Goal: Task Accomplishment & Management: Complete application form

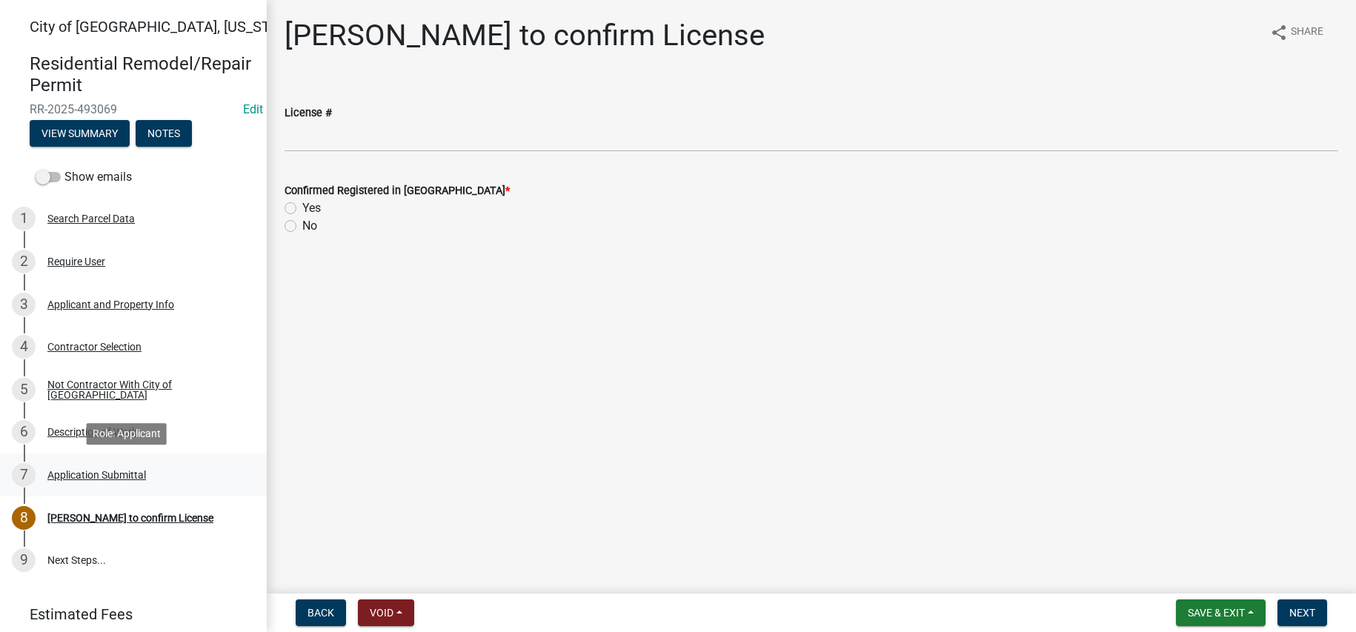
click at [102, 470] on div "Application Submittal" at bounding box center [96, 475] width 99 height 10
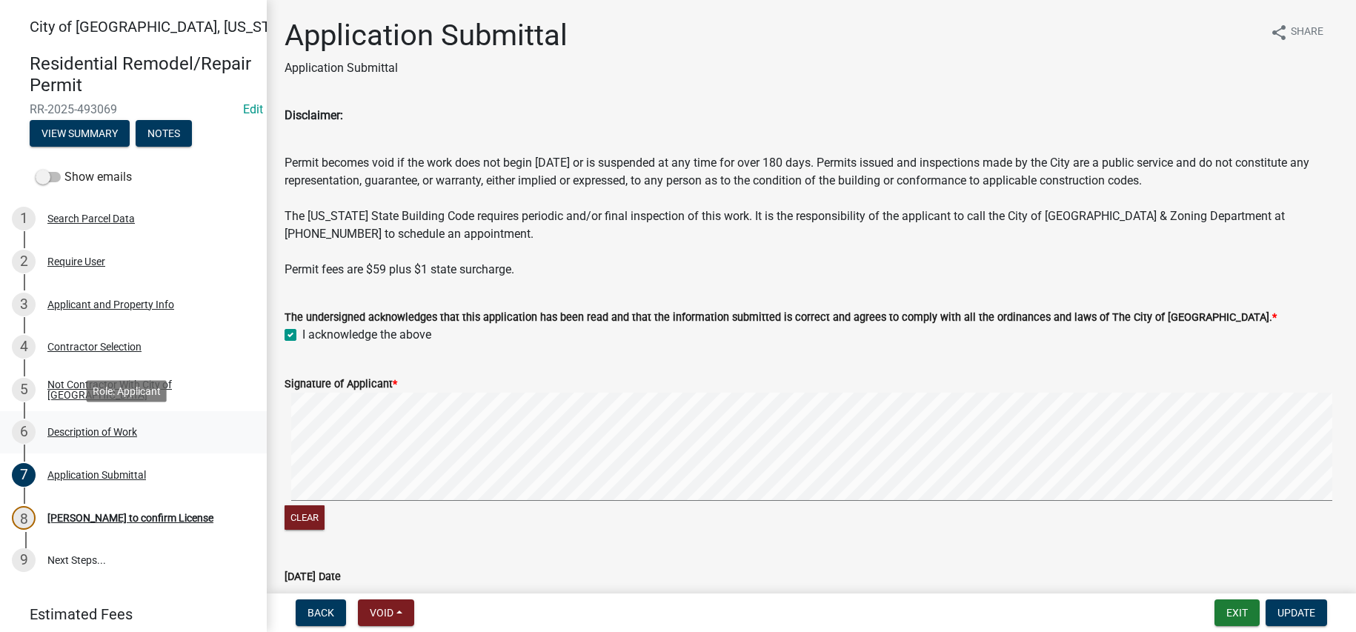
click at [104, 432] on div "Description of Work" at bounding box center [92, 432] width 90 height 10
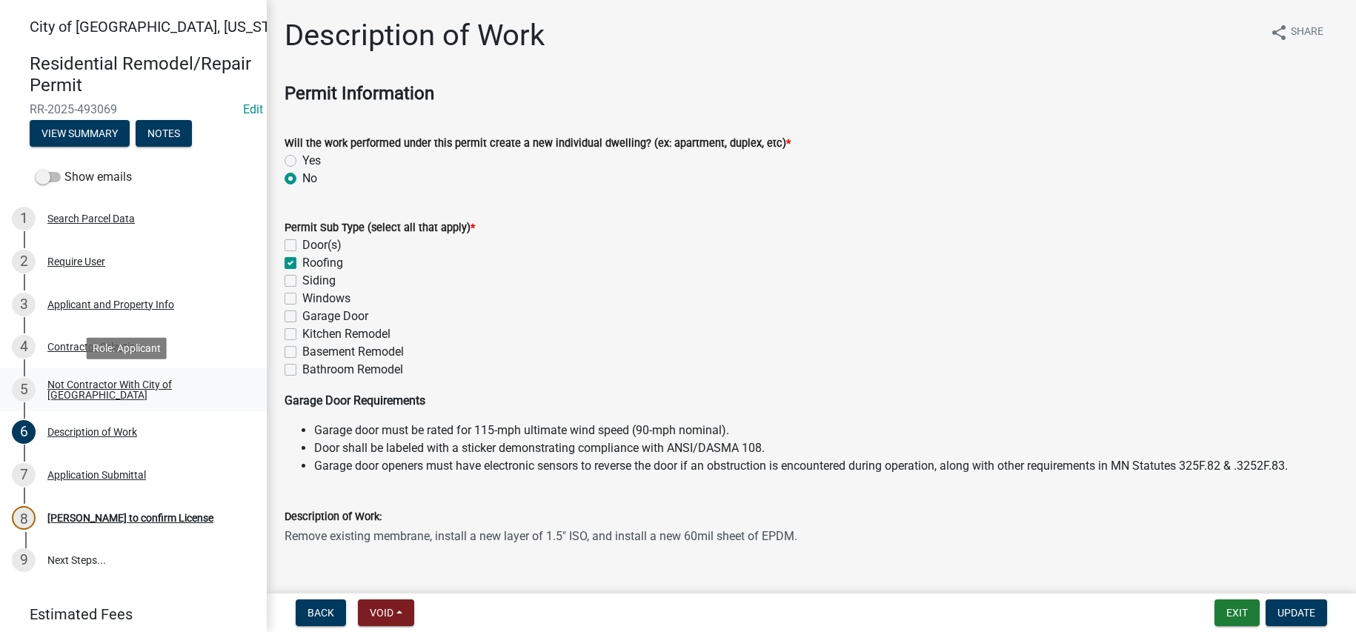
click at [134, 393] on div "Not Contractor With City of [GEOGRAPHIC_DATA]" at bounding box center [145, 389] width 196 height 21
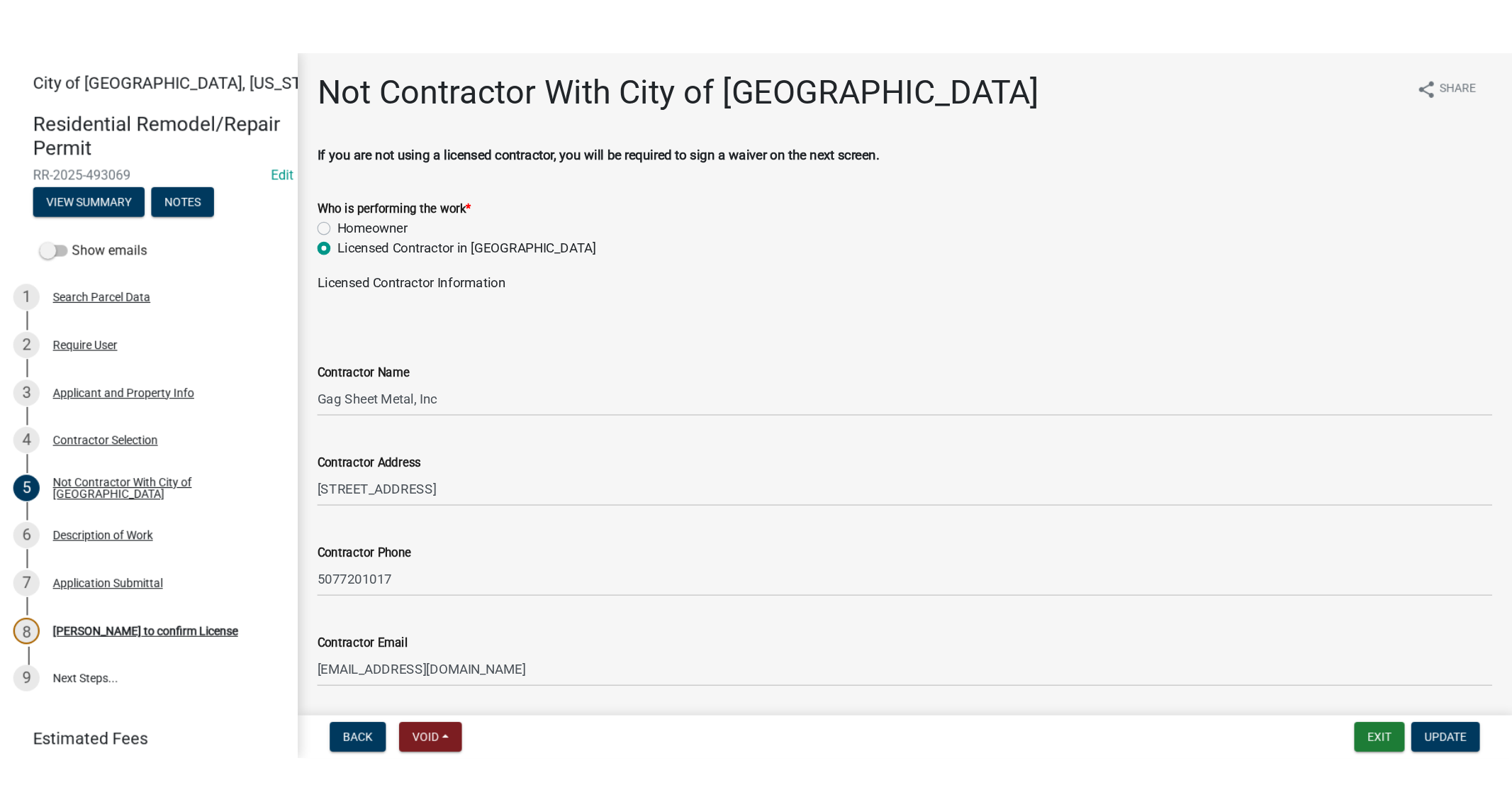
scroll to position [124, 0]
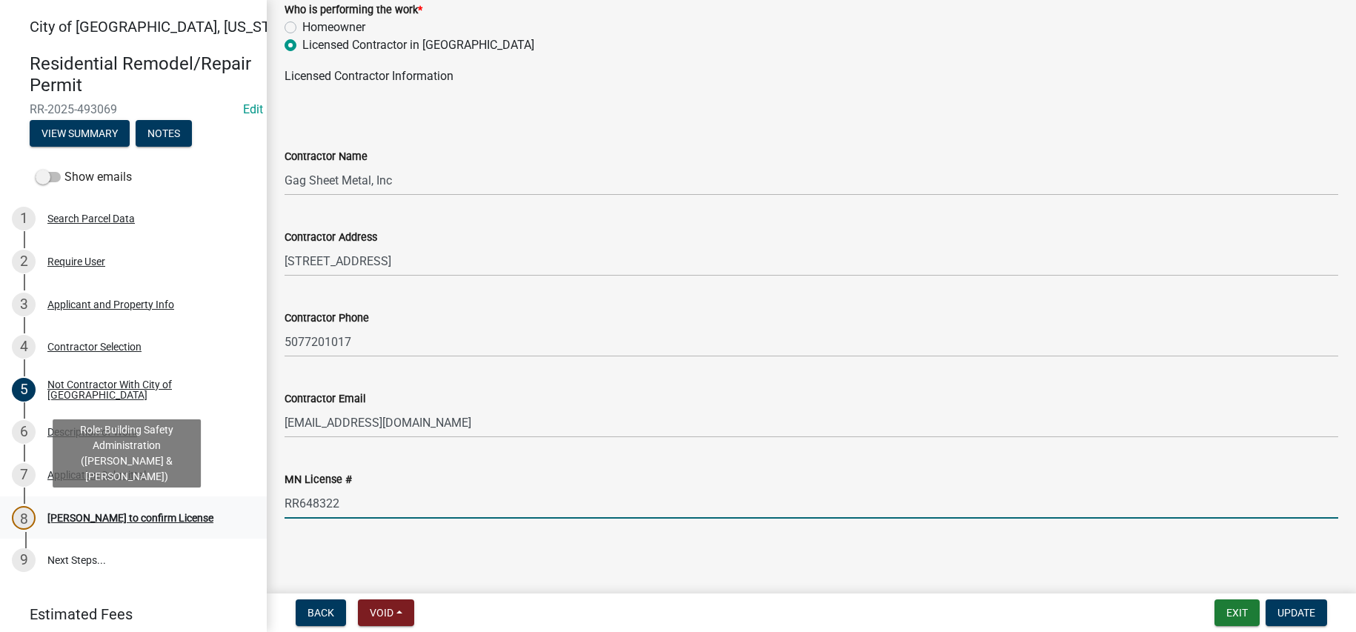
drag, startPoint x: 345, startPoint y: 505, endPoint x: 238, endPoint y: 501, distance: 107.5
click at [238, 501] on div "City of [GEOGRAPHIC_DATA], [US_STATE] Residential Remodel/Repair Permit RR-2025…" at bounding box center [678, 316] width 1356 height 632
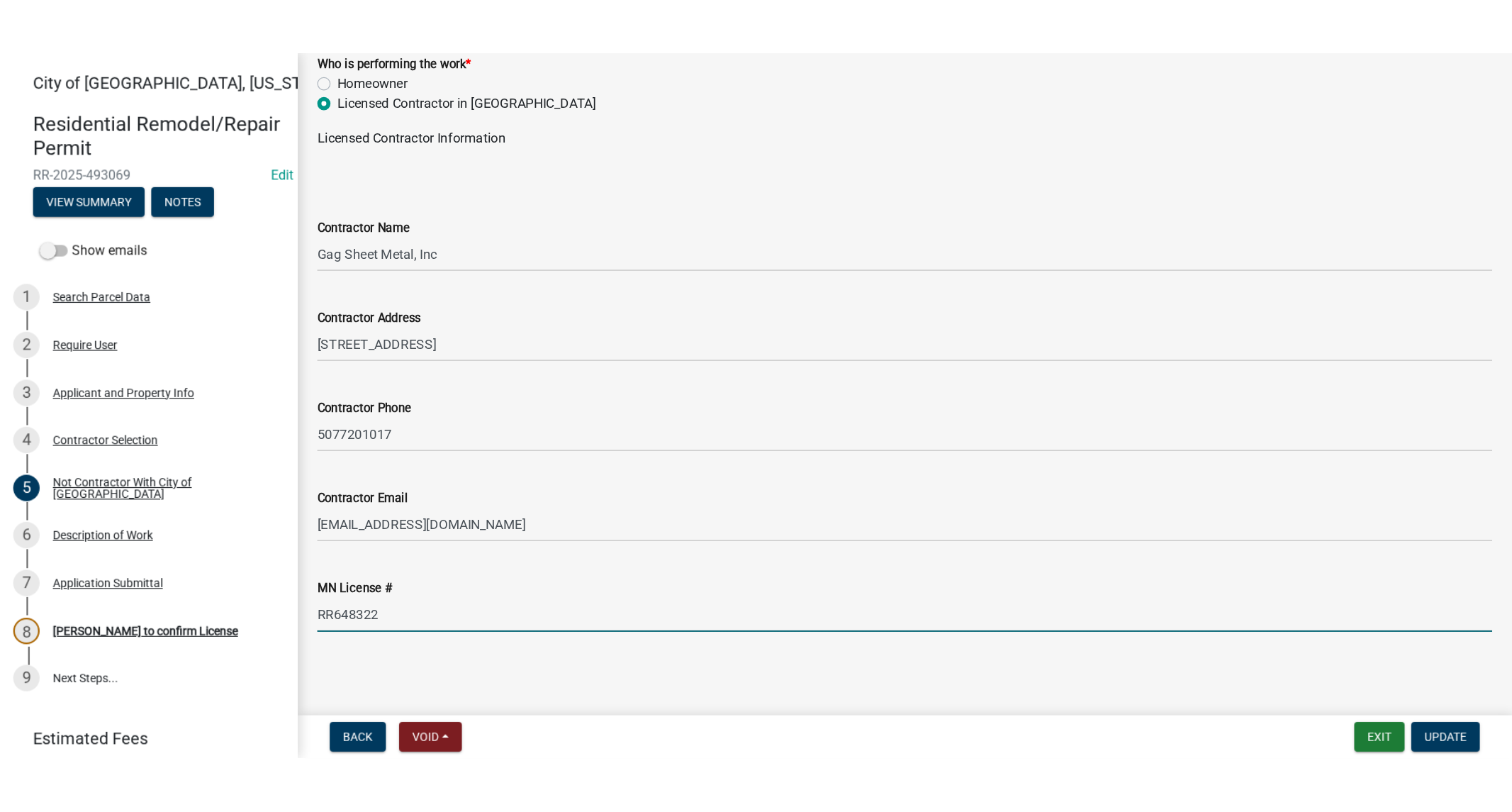
scroll to position [0, 0]
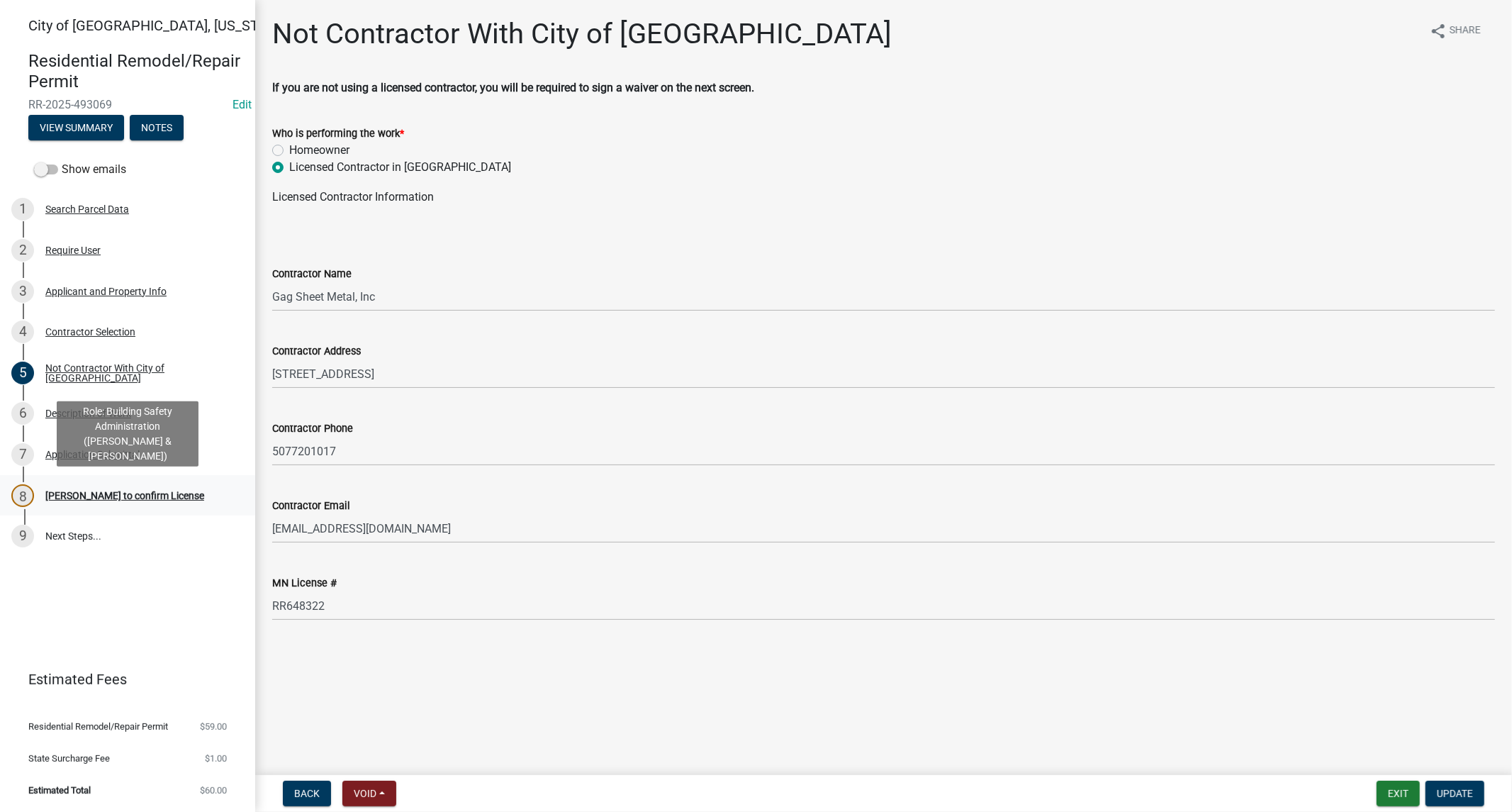
click at [73, 485] on div "8 [PERSON_NAME] to confirm License" at bounding box center [122, 496] width 221 height 23
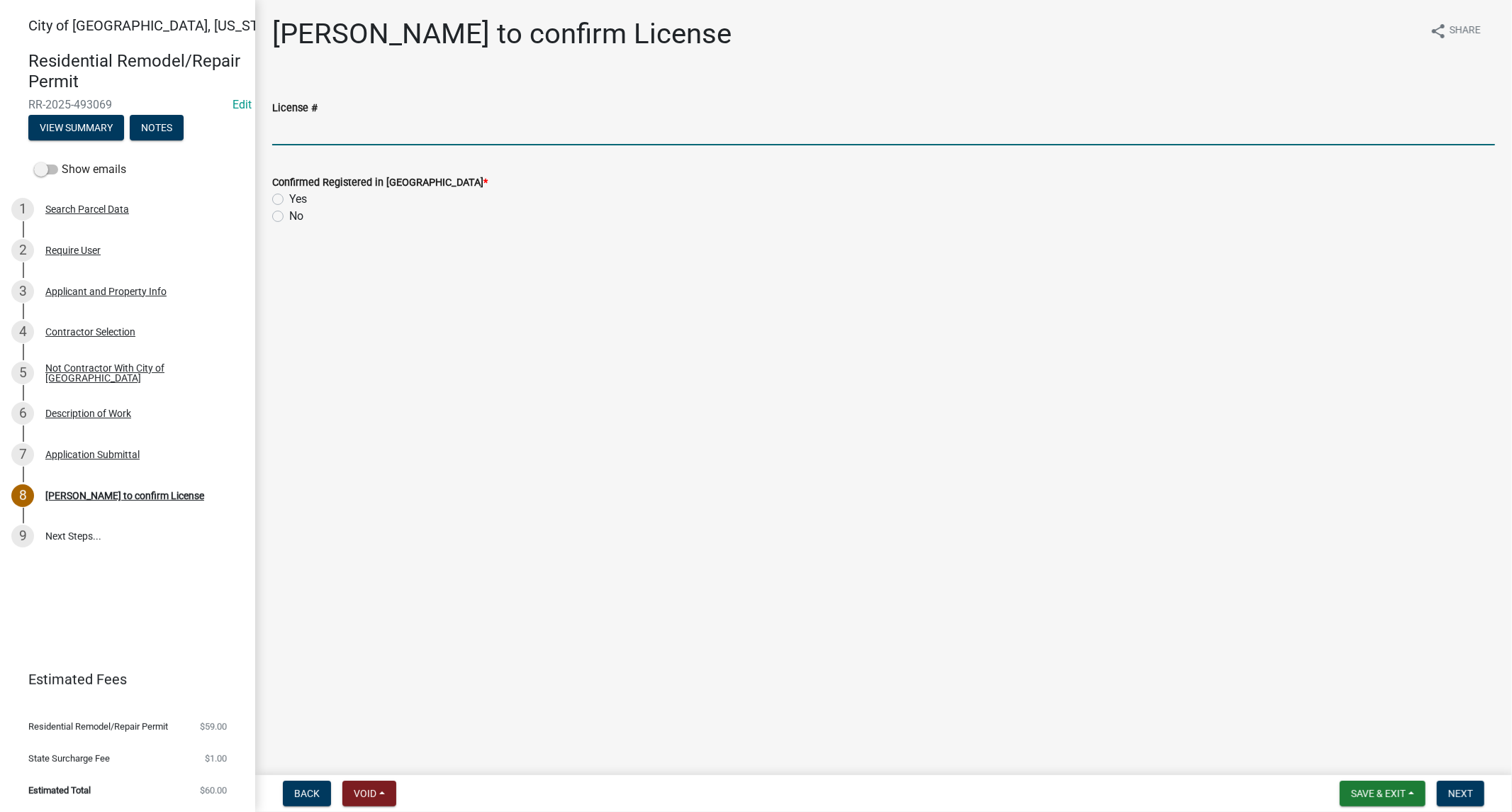
click at [319, 125] on input "License #" at bounding box center [883, 131] width 1223 height 29
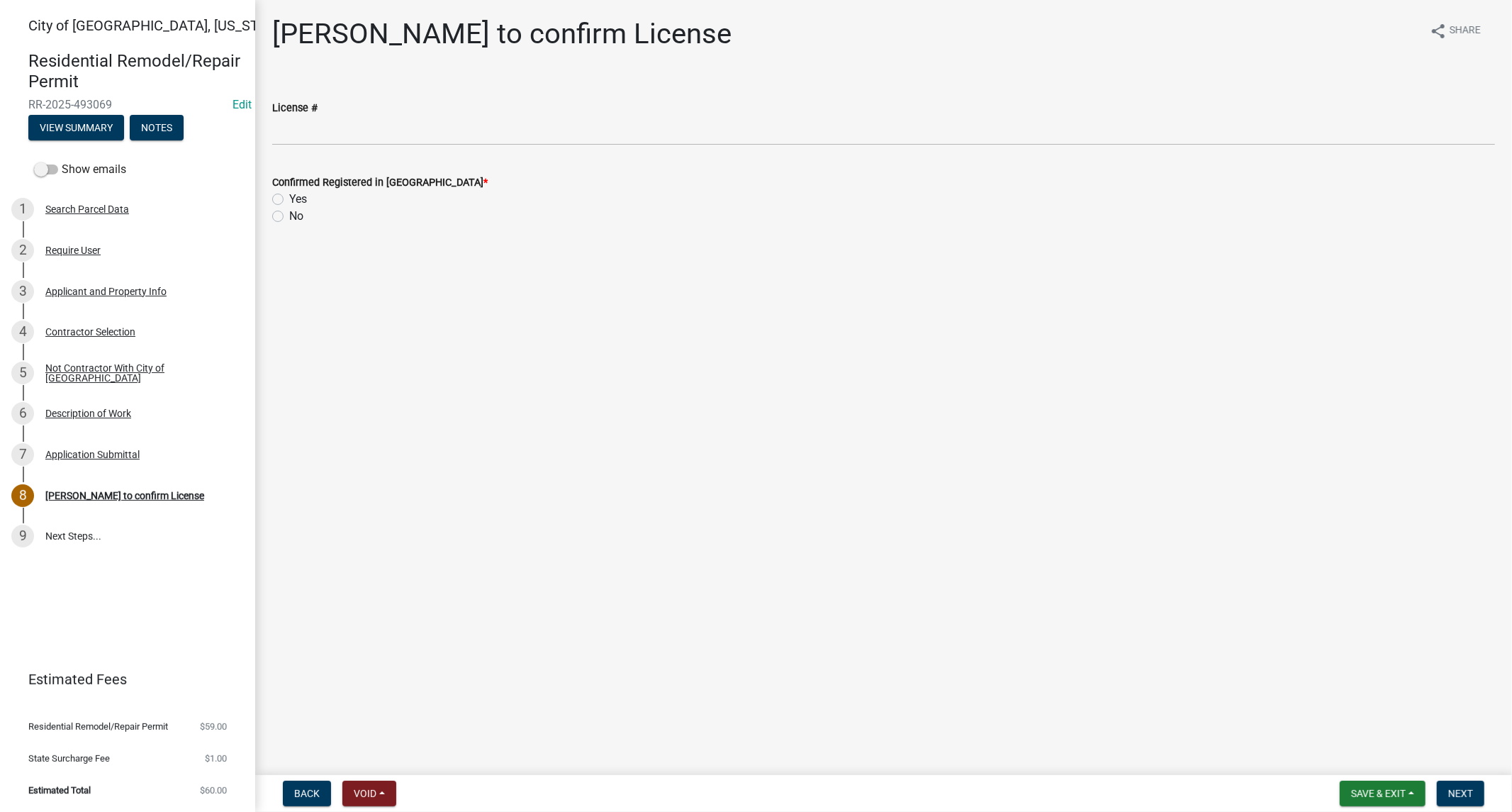
click at [784, 370] on main "[PERSON_NAME] to confirm License share Share License # Confirmed Registered in …" at bounding box center [884, 385] width 1257 height 770
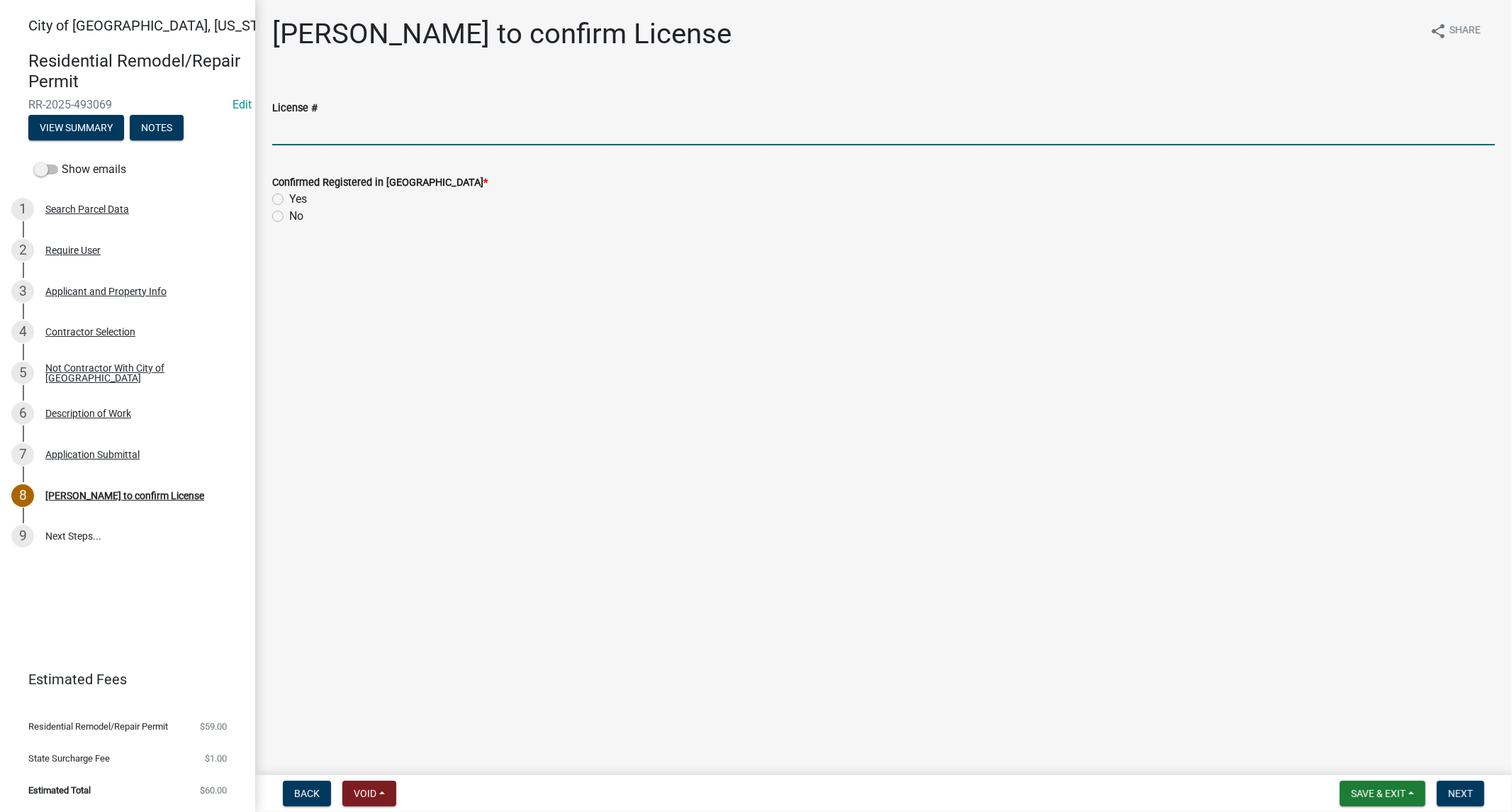
click at [317, 117] on input "License #" at bounding box center [883, 131] width 1223 height 29
paste input "RR648322"
type input "RR648322"
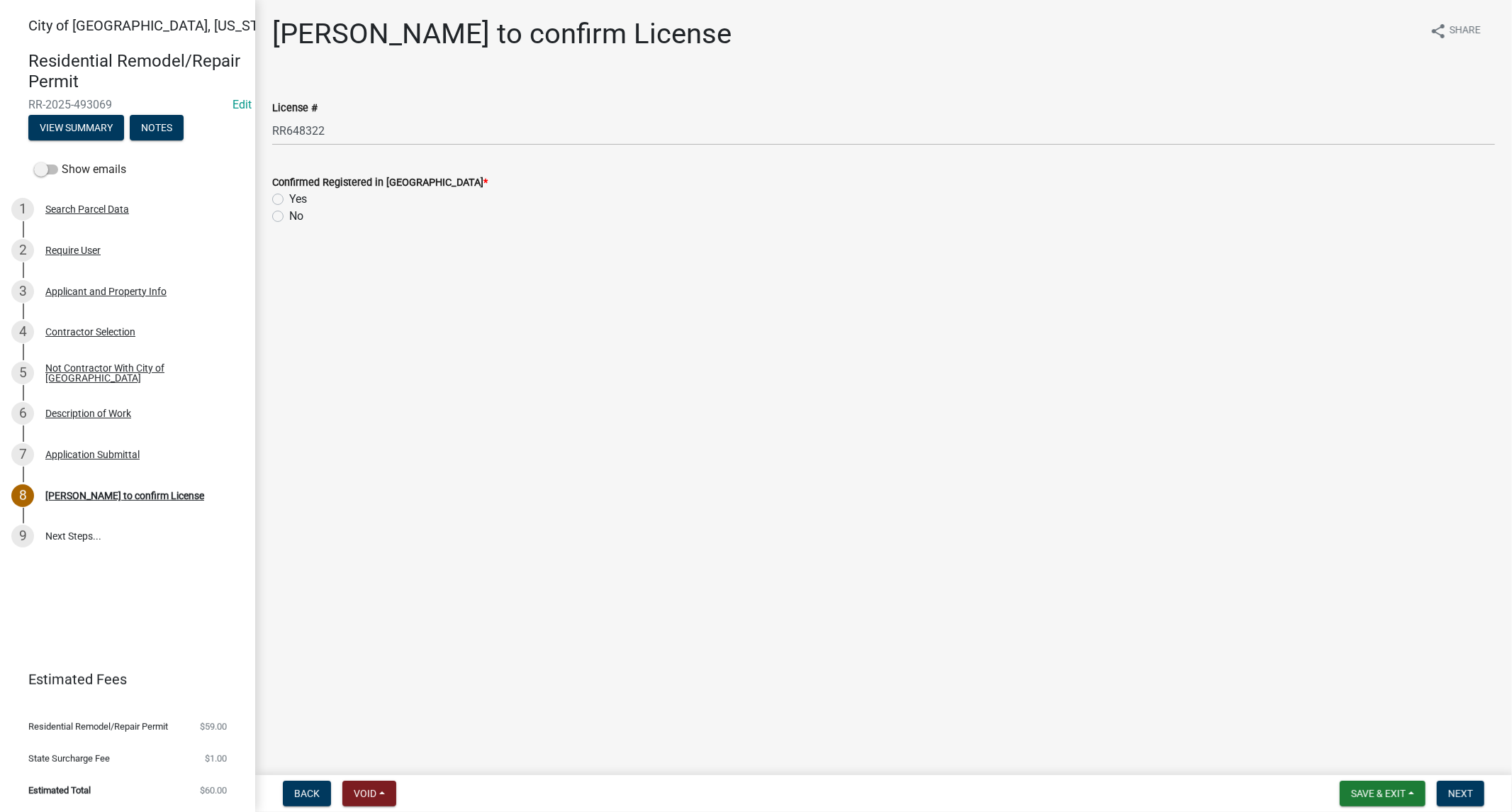
click at [289, 198] on label "Yes" at bounding box center [298, 199] width 18 height 17
click at [289, 198] on input "Yes" at bounding box center [294, 195] width 10 height 10
radio input "true"
click at [1297, 604] on span "Save & Exit" at bounding box center [1378, 794] width 55 height 11
click at [1297, 604] on button "Save" at bounding box center [1368, 723] width 114 height 34
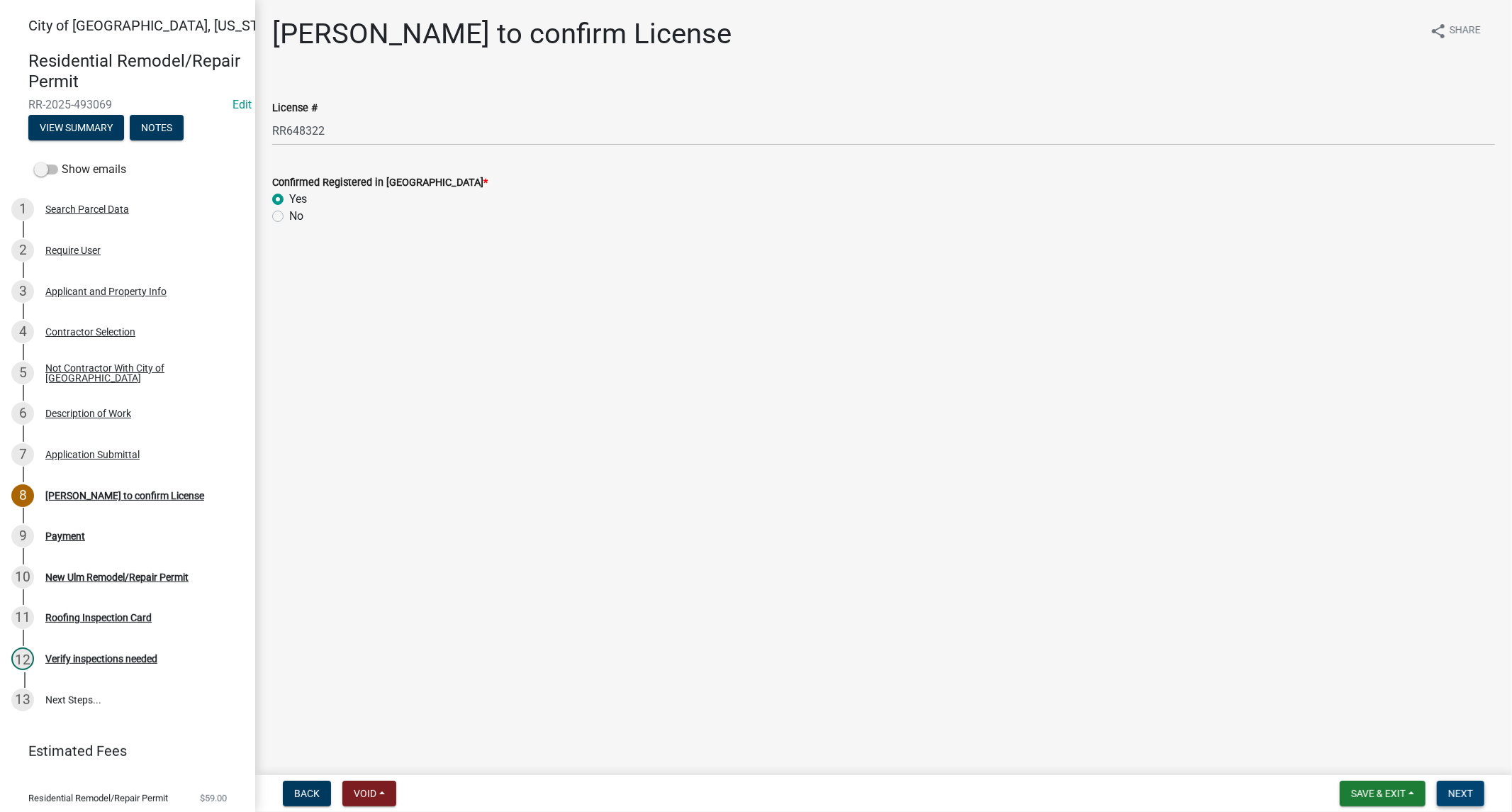
click at [1297, 604] on span "Next" at bounding box center [1461, 794] width 25 height 11
